Goal: Information Seeking & Learning: Learn about a topic

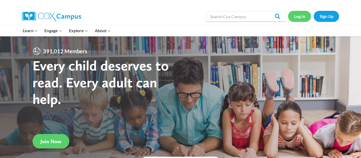
click at [304, 19] on link "Log In" at bounding box center [299, 16] width 23 height 11
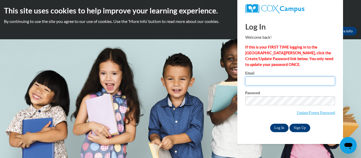
type input "ctaylorherr277@gmail.com"
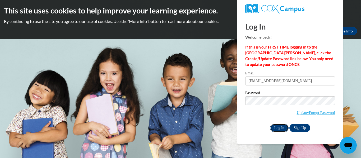
click at [276, 129] on input "Log In" at bounding box center [279, 128] width 19 height 8
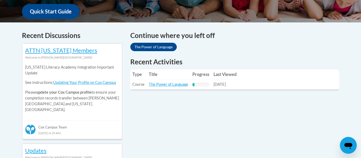
scroll to position [203, 0]
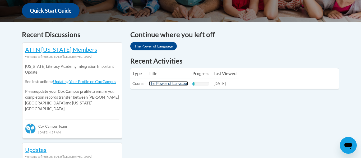
click at [161, 84] on link "The Power of Language" at bounding box center [168, 83] width 39 height 4
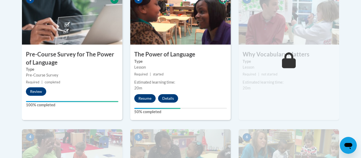
scroll to position [194, 0]
click at [145, 97] on button "Resume" at bounding box center [144, 98] width 21 height 8
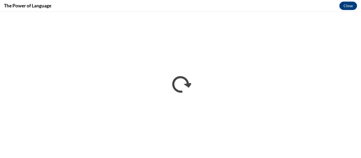
scroll to position [0, 0]
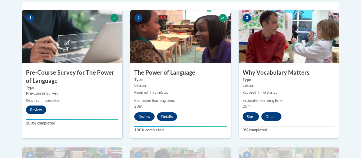
scroll to position [204, 0]
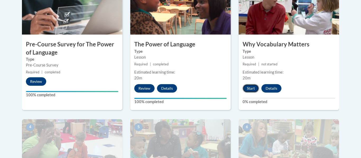
click at [250, 89] on button "Start" at bounding box center [251, 88] width 16 height 8
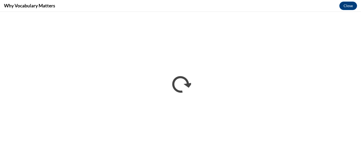
scroll to position [0, 0]
